Goal: Task Accomplishment & Management: Manage account settings

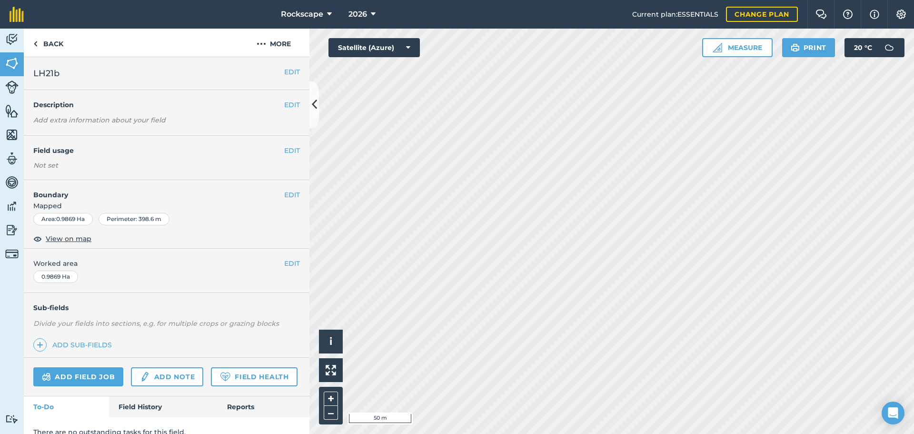
drag, startPoint x: 290, startPoint y: 79, endPoint x: 287, endPoint y: 73, distance: 6.4
click at [289, 77] on div "EDIT LH21b" at bounding box center [167, 73] width 286 height 33
click at [286, 69] on button "EDIT" at bounding box center [292, 72] width 16 height 10
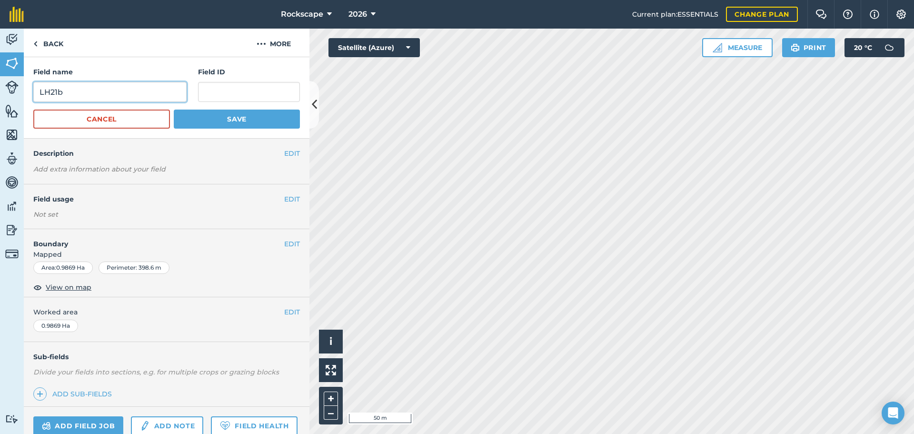
click at [115, 90] on input "LH21b" at bounding box center [109, 92] width 153 height 20
type input "LH20"
click at [252, 118] on button "Save" at bounding box center [237, 119] width 126 height 19
